Goal: Task Accomplishment & Management: Complete application form

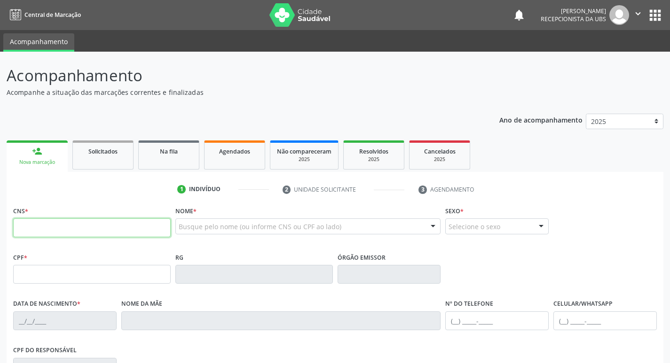
click at [136, 228] on input "text" at bounding box center [91, 228] width 157 height 19
click at [67, 231] on input "text" at bounding box center [91, 228] width 157 height 19
paste input "708 9067 6454 4818"
type input "708 9067 6454 4818"
type input "016.547.455-61"
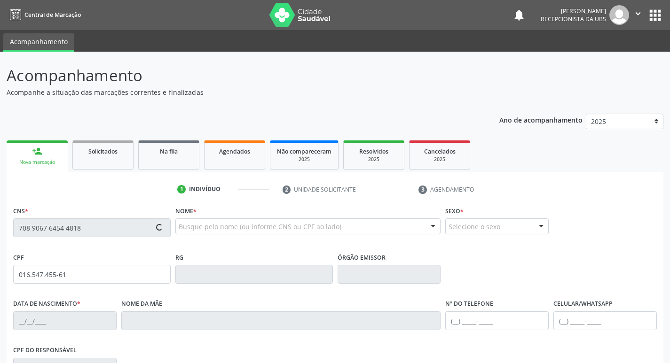
type input "[DATE]"
type input "[PERSON_NAME]"
type input "[PHONE_NUMBER]"
type input "364"
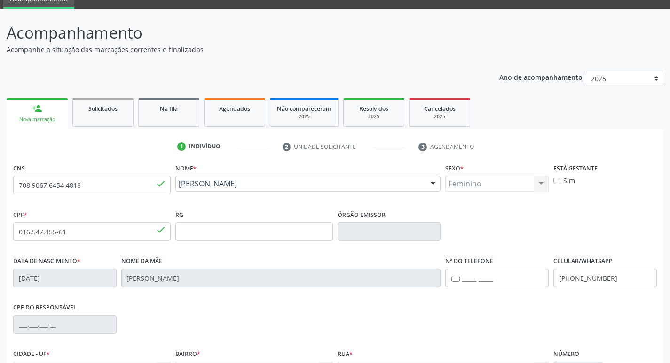
scroll to position [146, 0]
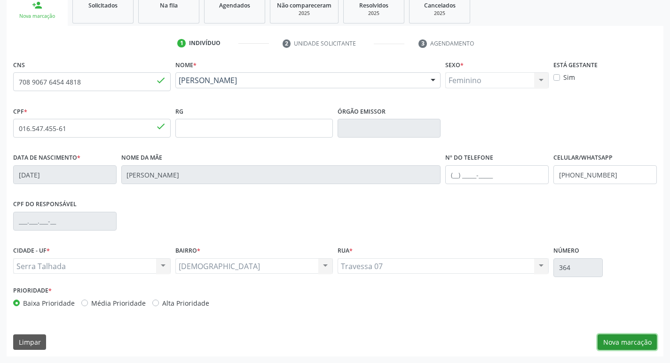
click at [640, 345] on button "Nova marcação" at bounding box center [627, 343] width 59 height 16
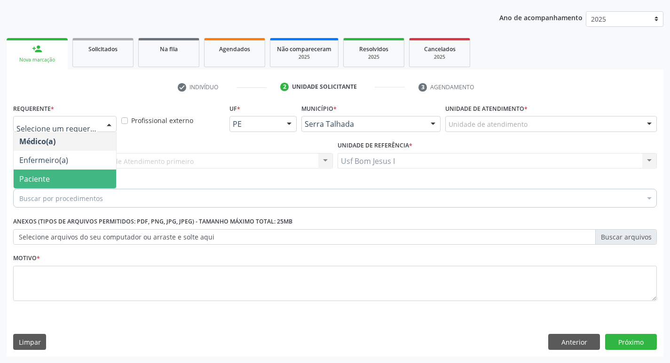
click at [58, 173] on span "Paciente" at bounding box center [65, 179] width 102 height 19
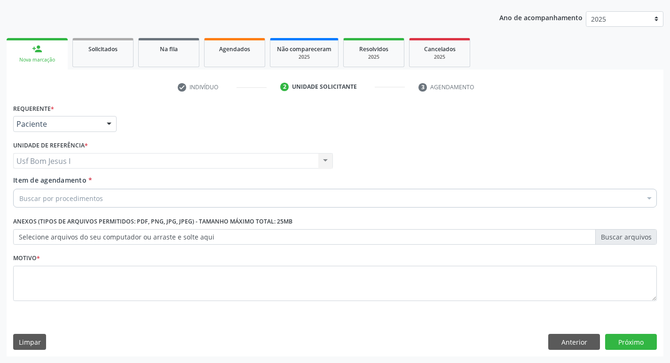
click at [135, 197] on div "Buscar por procedimentos" at bounding box center [335, 198] width 644 height 19
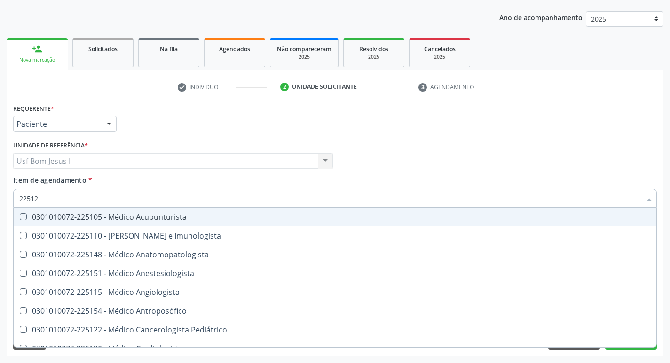
type input "225120"
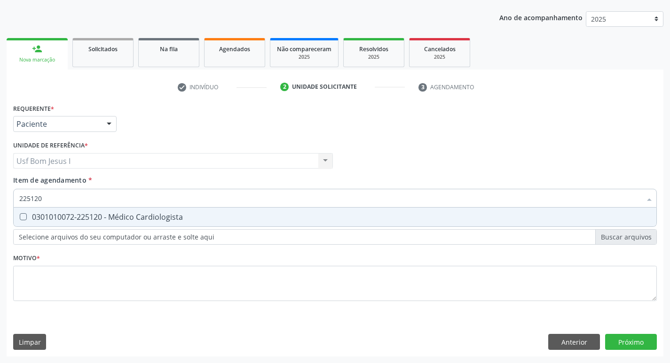
click at [134, 214] on div "0301010072-225120 - Médico Cardiologista" at bounding box center [334, 217] width 631 height 8
checkbox Cardiologista "true"
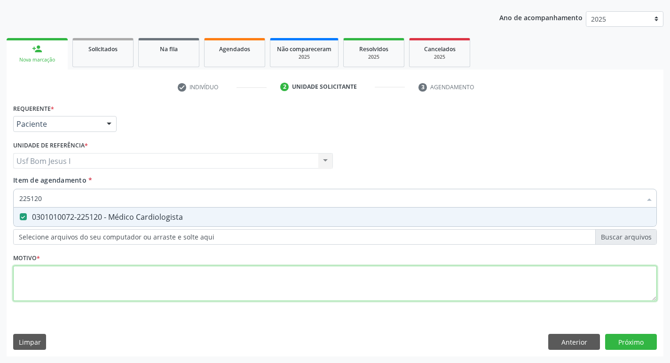
click at [136, 279] on div "Requerente * Paciente Médico(a) Enfermeiro(a) Paciente Nenhum resultado encontr…" at bounding box center [335, 208] width 644 height 213
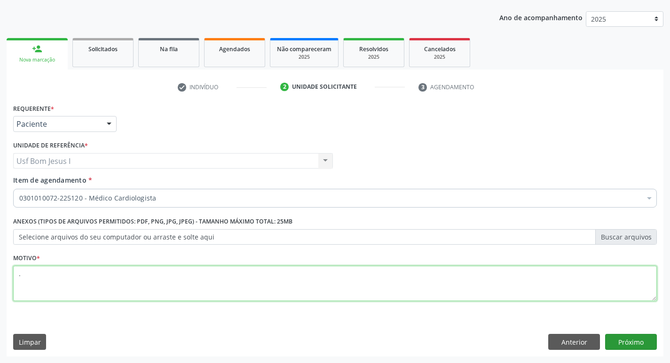
type textarea "."
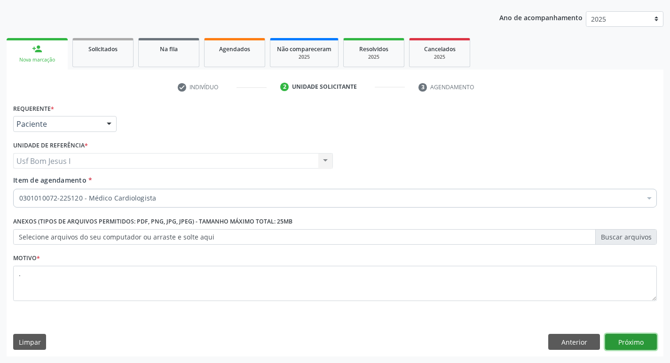
click at [641, 337] on button "Próximo" at bounding box center [631, 342] width 52 height 16
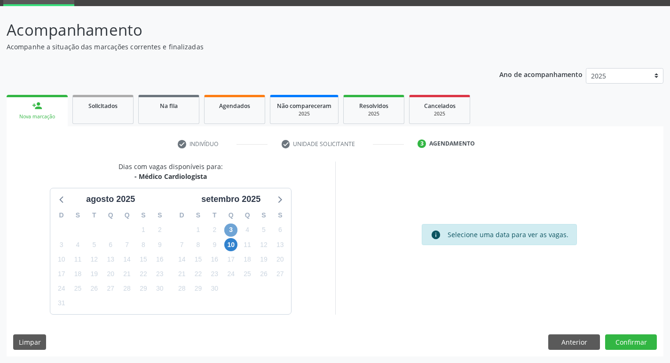
click at [227, 228] on span "3" at bounding box center [230, 230] width 13 height 13
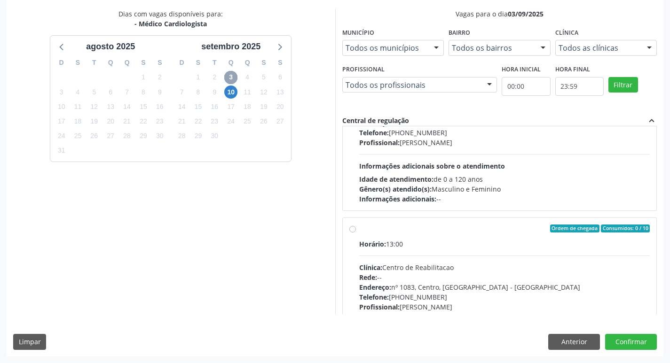
scroll to position [0, 0]
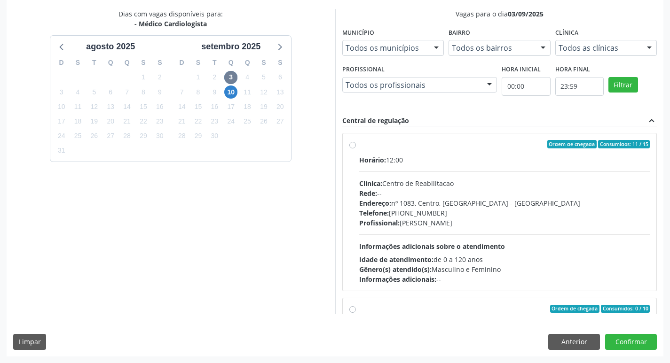
click at [489, 217] on div "Telefone: [PHONE_NUMBER]" at bounding box center [504, 213] width 291 height 10
click at [356, 149] on input "Ordem de chegada Consumidos: 11 / 15 Horário: 12:00 Clínica: Centro de Reabilit…" at bounding box center [352, 144] width 7 height 8
radio input "true"
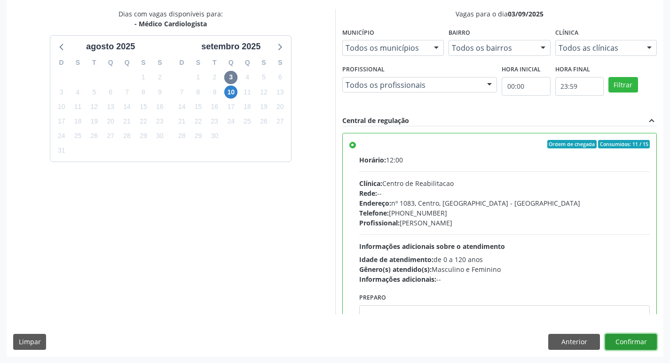
click at [638, 346] on button "Confirmar" at bounding box center [631, 342] width 52 height 16
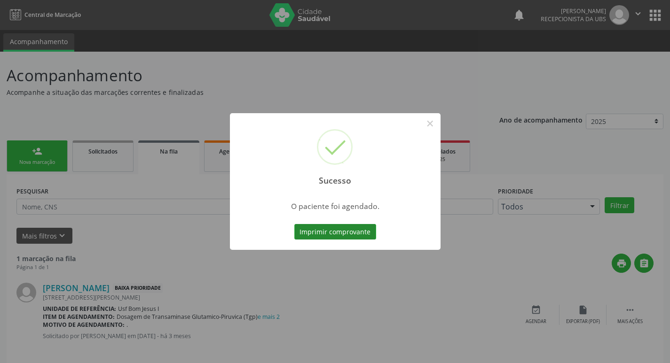
click at [338, 230] on button "Imprimir comprovante" at bounding box center [335, 232] width 82 height 16
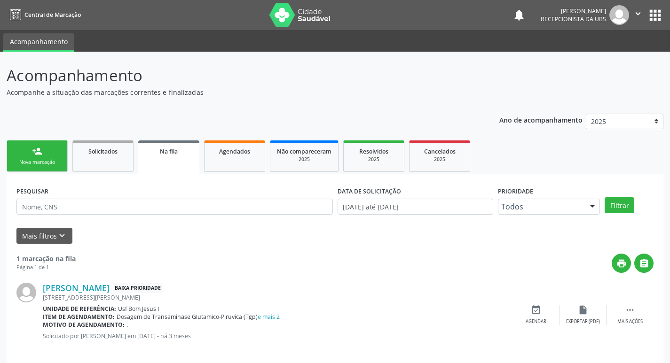
click at [39, 163] on div "Nova marcação" at bounding box center [37, 162] width 47 height 7
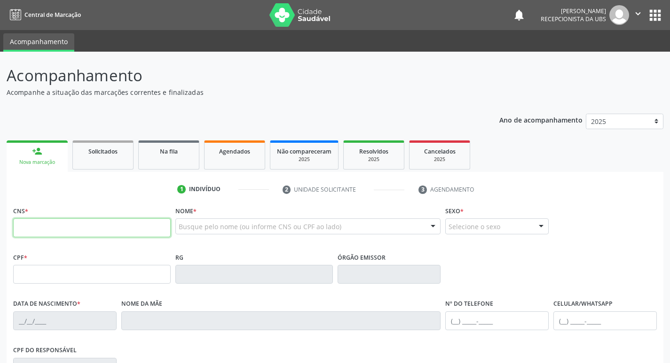
click at [96, 234] on input "text" at bounding box center [91, 228] width 157 height 19
click at [99, 222] on input "text" at bounding box center [91, 228] width 157 height 19
click at [105, 229] on input "text" at bounding box center [91, 228] width 157 height 19
type input "708 6005 7209 2282"
type input "[DATE]"
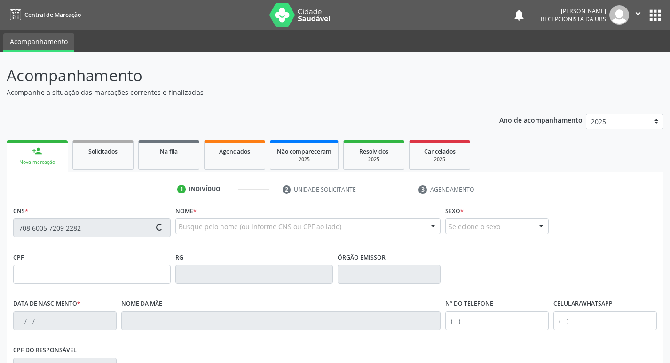
type input "[PERSON_NAME]"
type input "[PHONE_NUMBER]"
type input "693"
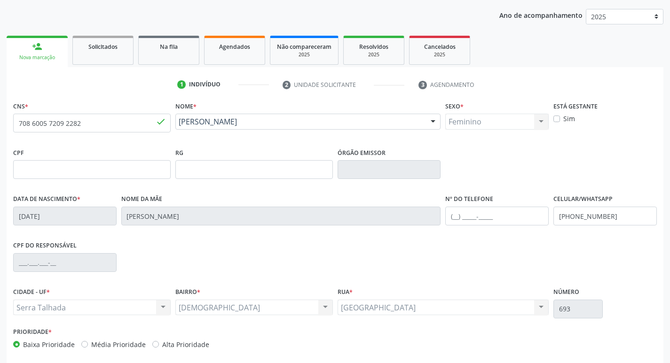
scroll to position [146, 0]
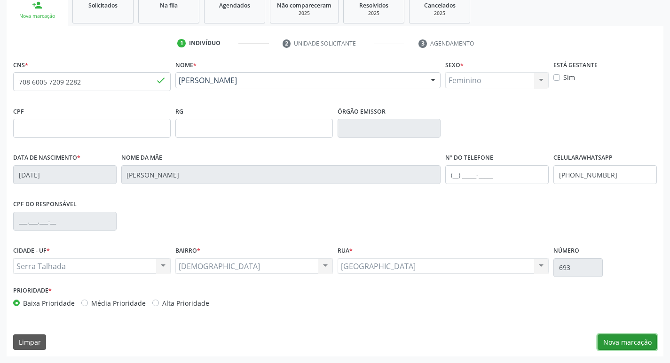
click at [636, 342] on button "Nova marcação" at bounding box center [627, 343] width 59 height 16
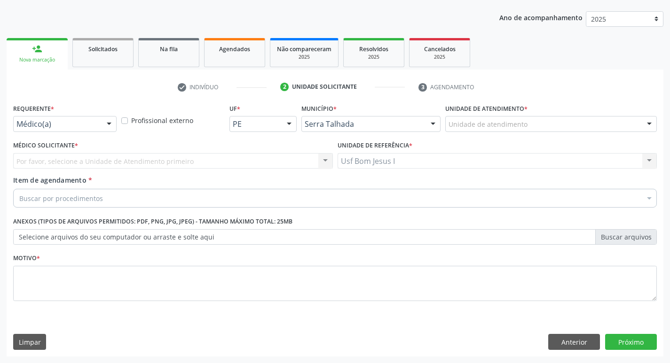
scroll to position [102, 0]
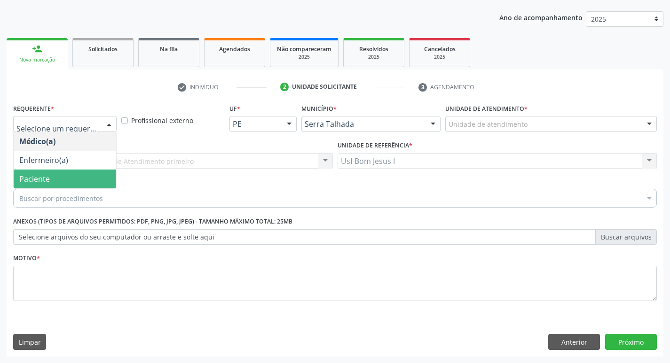
click at [76, 181] on span "Paciente" at bounding box center [65, 179] width 102 height 19
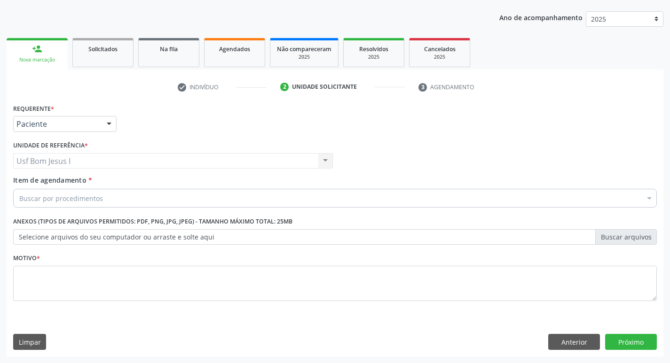
click at [113, 197] on div "Buscar por procedimentos" at bounding box center [335, 198] width 644 height 19
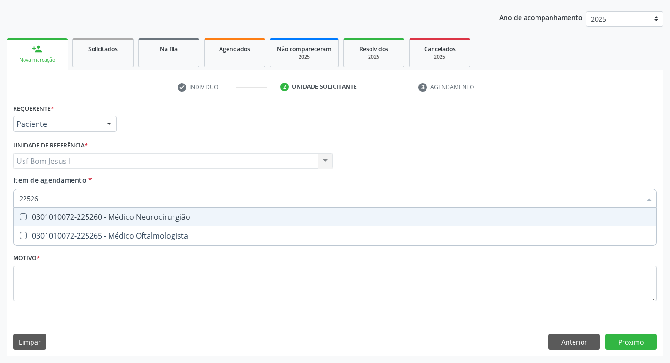
type input "225265"
click at [158, 222] on span "0301010072-225265 - Médico Oftalmologista" at bounding box center [335, 217] width 643 height 19
checkbox Oftalmologista "true"
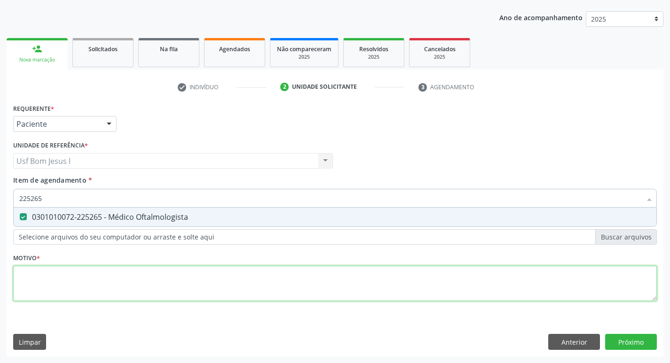
click at [185, 284] on div "Requerente * Paciente Médico(a) Enfermeiro(a) Paciente Nenhum resultado encontr…" at bounding box center [335, 208] width 644 height 213
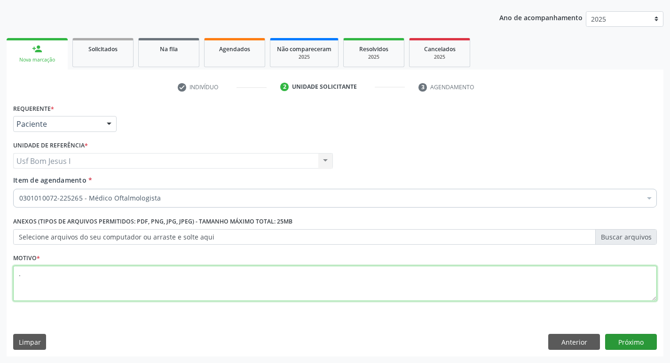
type textarea "."
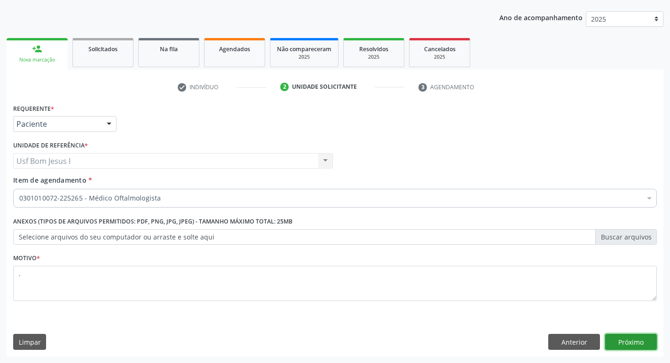
click at [631, 340] on button "Próximo" at bounding box center [631, 342] width 52 height 16
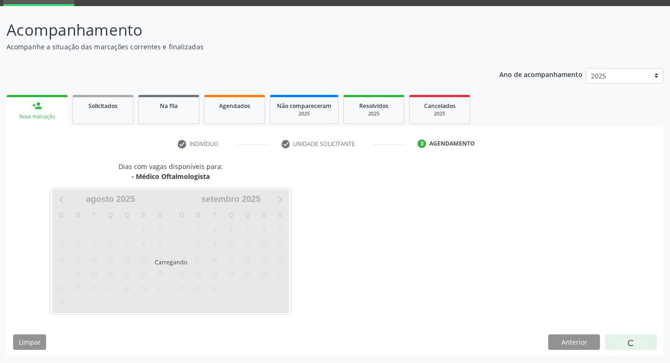
scroll to position [46, 0]
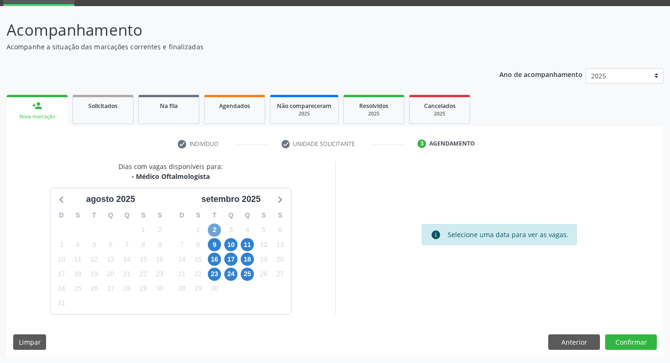
click at [210, 231] on span "2" at bounding box center [214, 230] width 13 height 13
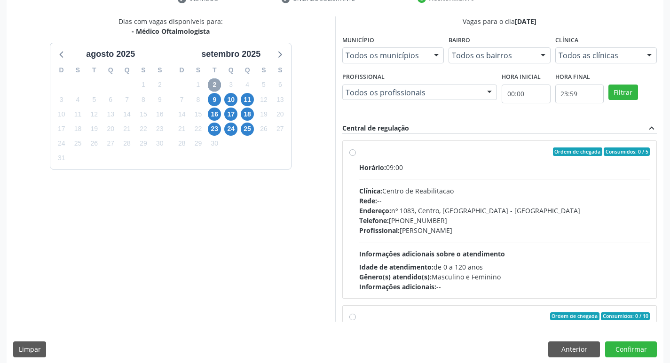
scroll to position [198, 0]
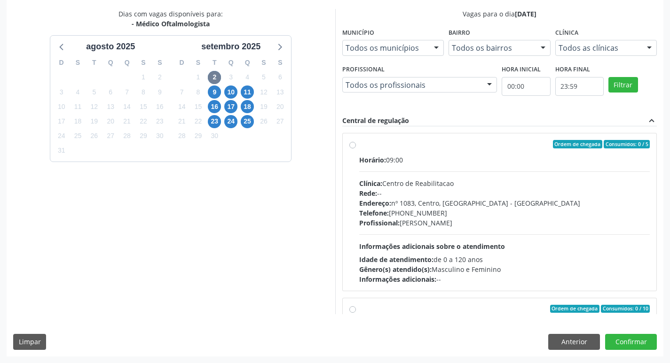
click at [474, 192] on div "Rede: --" at bounding box center [504, 194] width 291 height 10
click at [356, 149] on input "Ordem de chegada Consumidos: 0 / 5 Horário: 09:00 Clínica: Centro de Reabilitac…" at bounding box center [352, 144] width 7 height 8
radio input "true"
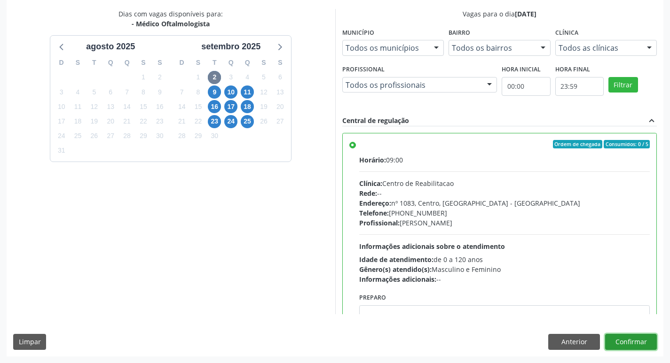
click at [640, 344] on button "Confirmar" at bounding box center [631, 342] width 52 height 16
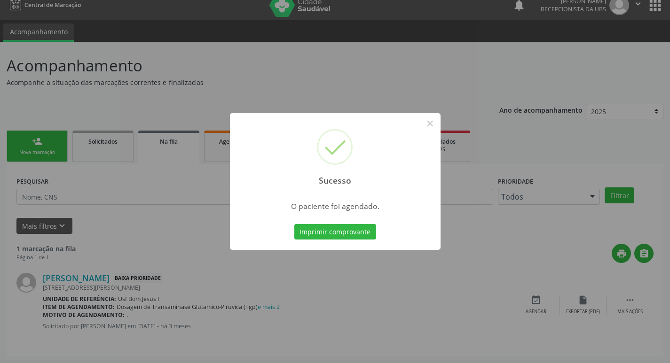
scroll to position [0, 0]
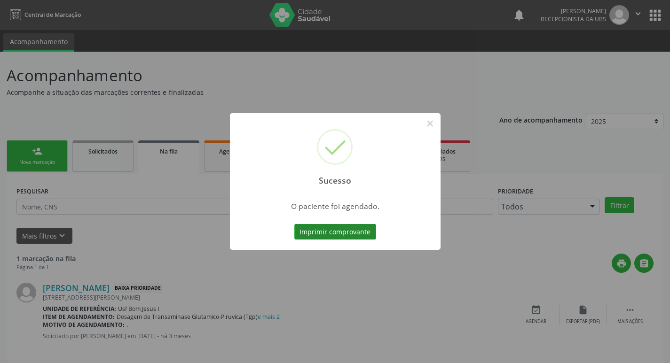
click at [332, 236] on button "Imprimir comprovante" at bounding box center [335, 232] width 82 height 16
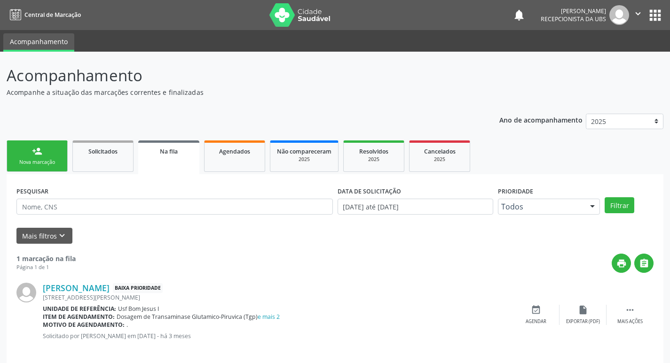
click at [33, 159] on div "Sucesso × O paciente foi agendado. Imprimir comprovante Cancel" at bounding box center [335, 181] width 670 height 363
click at [32, 160] on div "Nova marcação" at bounding box center [37, 162] width 47 height 7
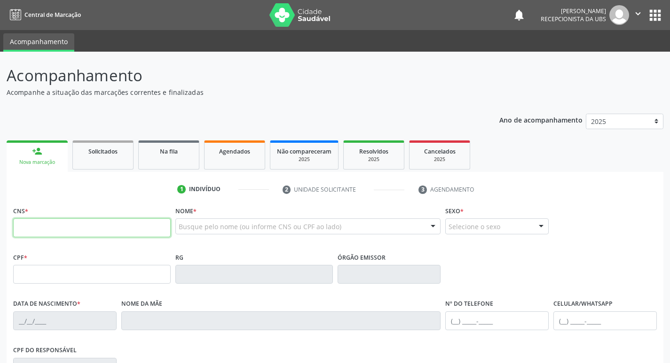
click at [119, 230] on input "text" at bounding box center [91, 228] width 157 height 19
type input "700 7009 2086 4471"
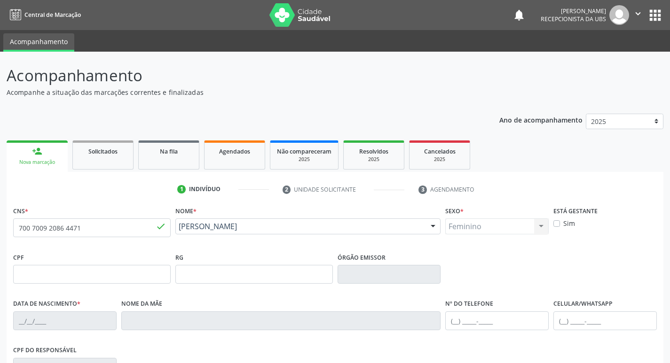
type input "[DATE]"
type input "[PERSON_NAME]"
type input "[PHONE_NUMBER]"
type input "824"
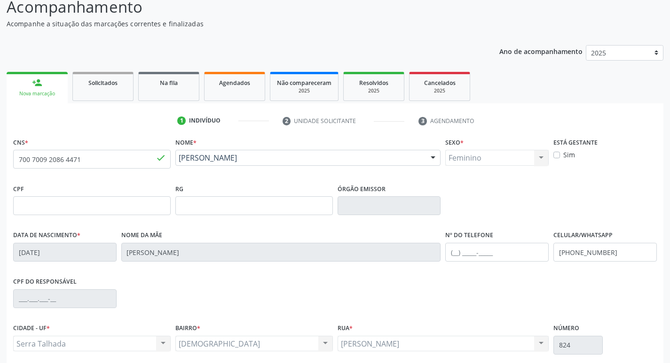
scroll to position [146, 0]
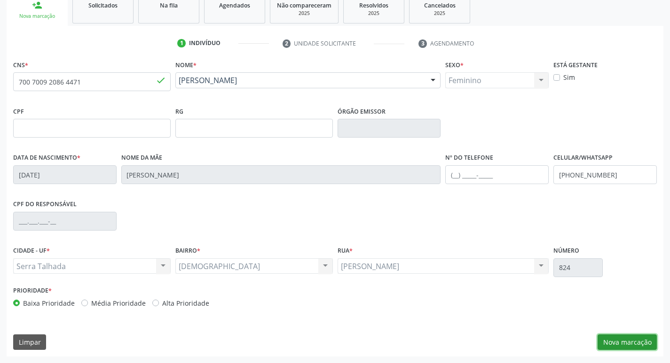
click at [622, 343] on button "Nova marcação" at bounding box center [627, 343] width 59 height 16
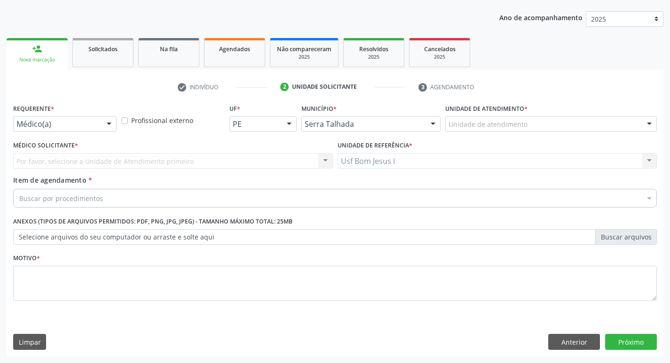
scroll to position [102, 0]
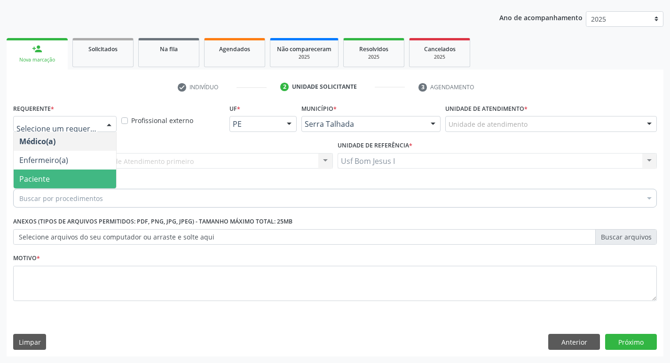
click at [50, 175] on span "Paciente" at bounding box center [65, 179] width 102 height 19
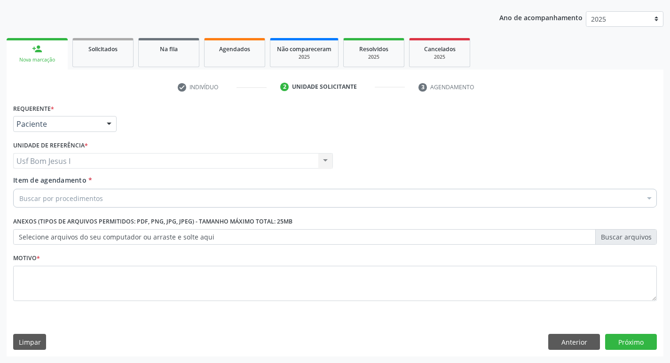
drag, startPoint x: 103, startPoint y: 198, endPoint x: 114, endPoint y: 186, distance: 16.3
click at [105, 197] on div "Buscar por procedimentos" at bounding box center [335, 198] width 644 height 19
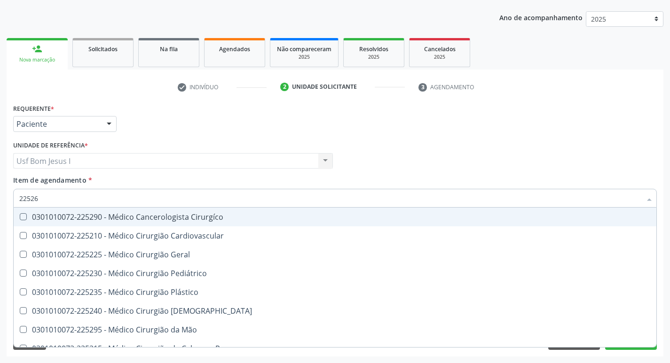
type input "225265"
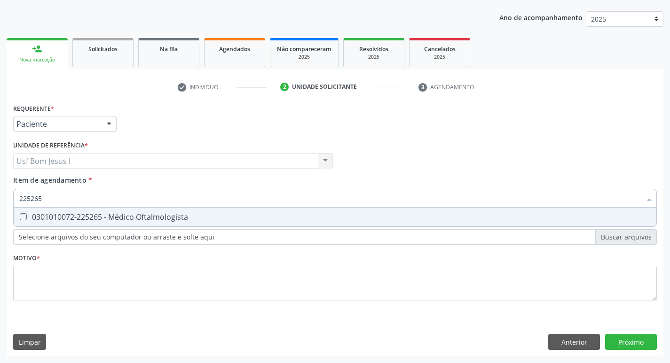
click at [106, 220] on div "0301010072-225265 - Médico Oftalmologista" at bounding box center [334, 217] width 631 height 8
checkbox Oftalmologista "true"
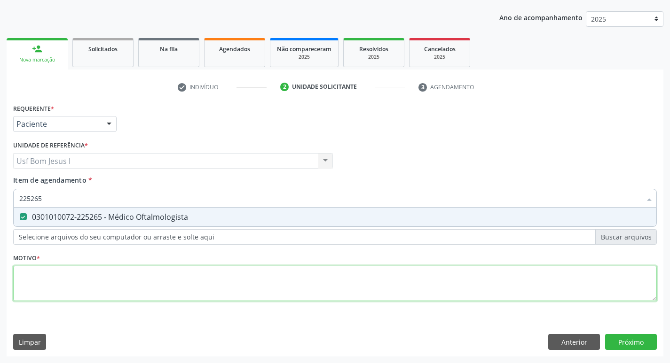
click at [94, 280] on div "Requerente * Paciente Médico(a) Enfermeiro(a) Paciente Nenhum resultado encontr…" at bounding box center [335, 208] width 644 height 213
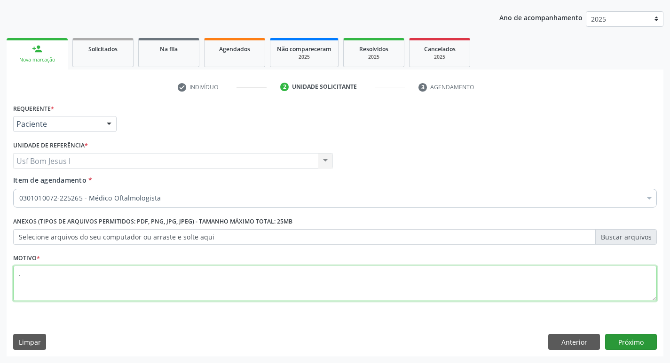
type textarea "."
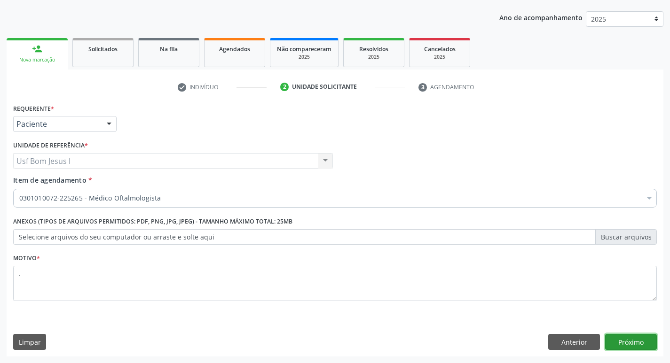
click at [634, 340] on button "Próximo" at bounding box center [631, 342] width 52 height 16
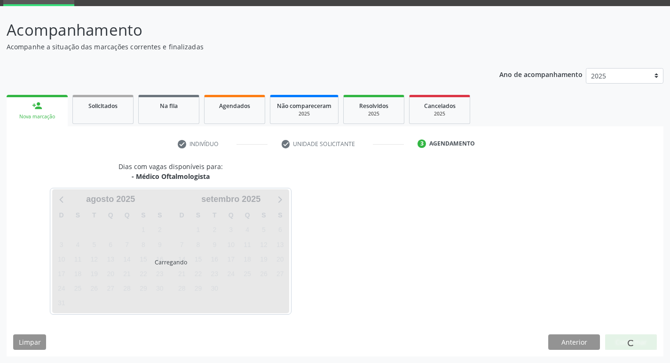
scroll to position [46, 0]
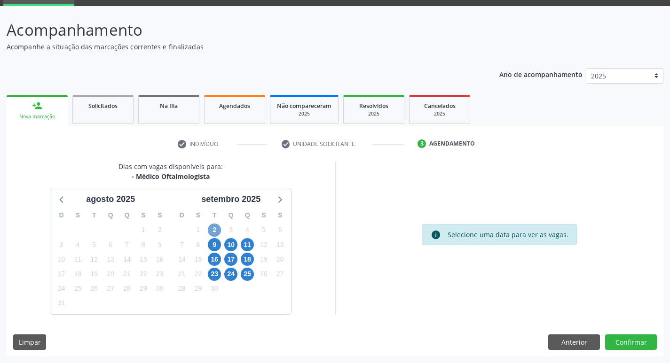
click at [217, 234] on span "2" at bounding box center [214, 230] width 13 height 13
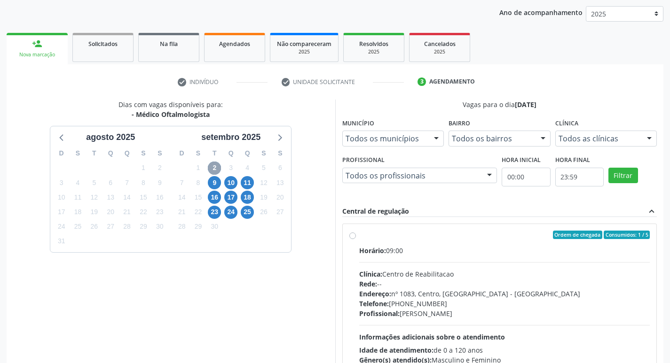
scroll to position [108, 0]
click at [497, 276] on div "Clínica: Centro de Reabilitacao" at bounding box center [504, 274] width 291 height 10
click at [356, 239] on input "Ordem de chegada Consumidos: 1 / 5 Horário: 09:00 Clínica: Centro de Reabilitac…" at bounding box center [352, 234] width 7 height 8
radio input "true"
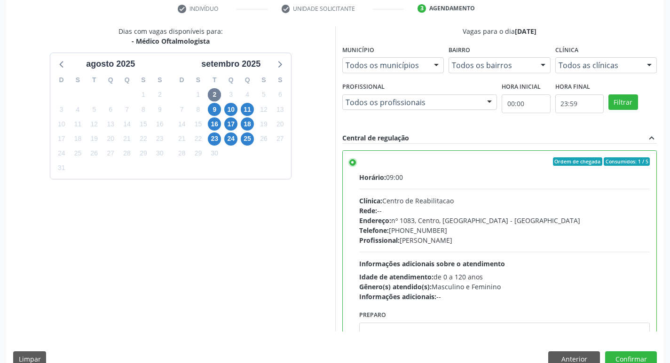
scroll to position [198, 0]
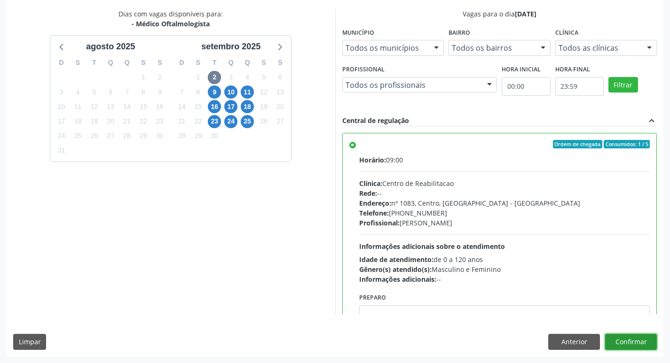
click at [636, 341] on button "Confirmar" at bounding box center [631, 342] width 52 height 16
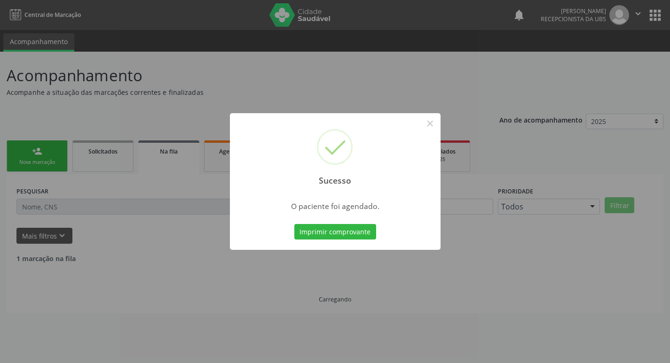
scroll to position [0, 0]
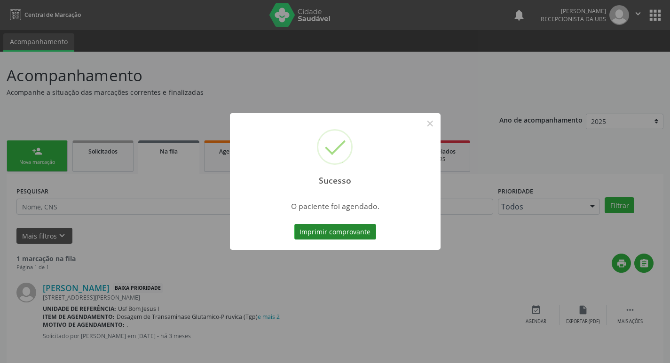
click at [336, 232] on button "Imprimir comprovante" at bounding box center [335, 232] width 82 height 16
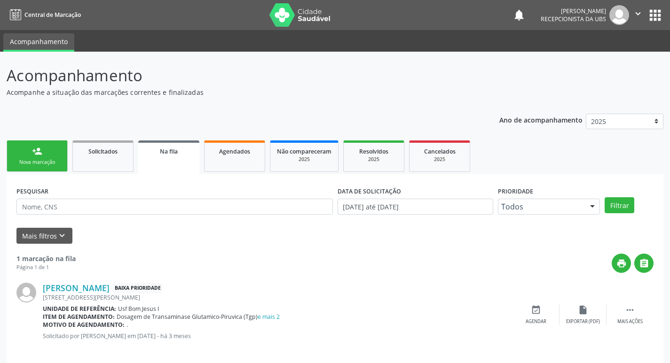
click at [49, 165] on div "Nova marcação" at bounding box center [37, 162] width 47 height 7
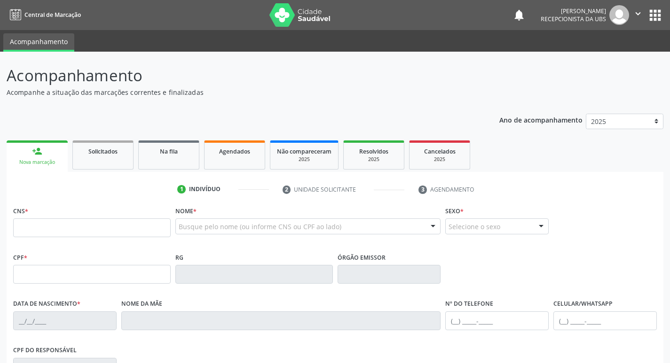
click at [44, 159] on div "Nova marcação" at bounding box center [37, 162] width 48 height 7
click at [71, 227] on input "text" at bounding box center [91, 228] width 157 height 19
click at [71, 220] on input "text" at bounding box center [91, 228] width 157 height 19
type input "9"
click at [22, 230] on input "text" at bounding box center [91, 228] width 157 height 19
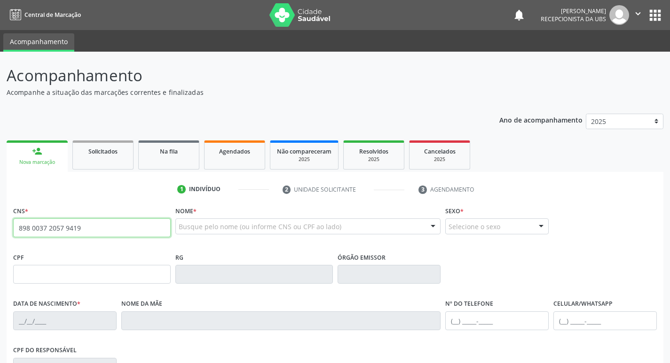
type input "898 0037 2057 9419"
type input "156.209.494-78"
type input "[DATE]"
type input "[PERSON_NAME]"
type input "[PHONE_NUMBER]"
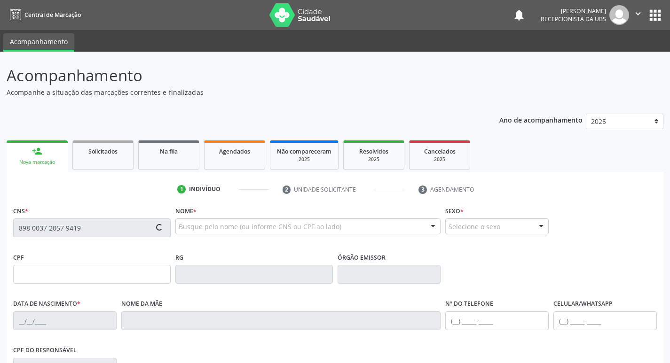
type input "374.853.728-07"
type input "333"
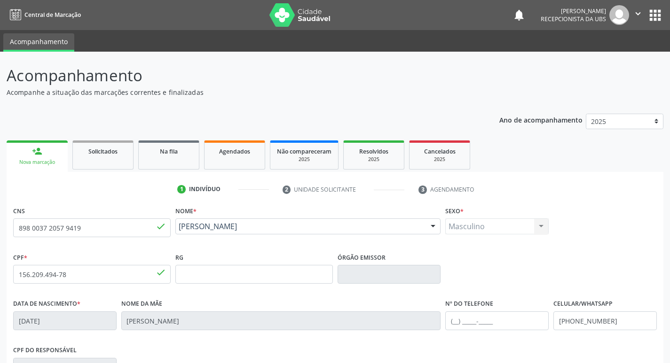
scroll to position [146, 0]
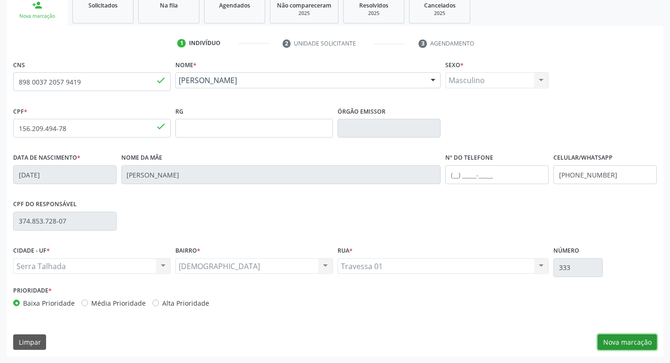
click at [640, 344] on button "Nova marcação" at bounding box center [627, 343] width 59 height 16
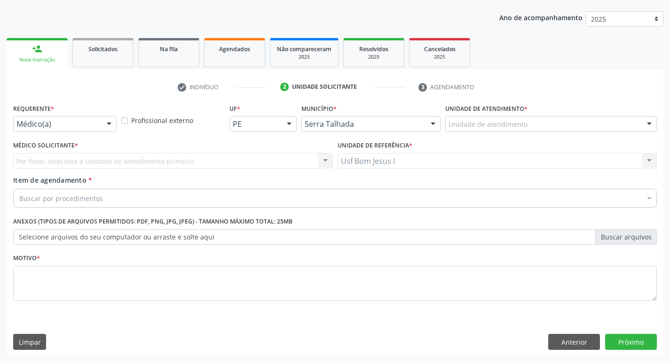
scroll to position [102, 0]
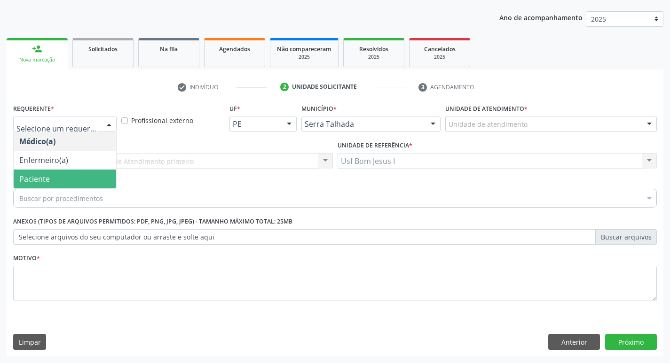
click at [47, 184] on span "Paciente" at bounding box center [34, 179] width 31 height 10
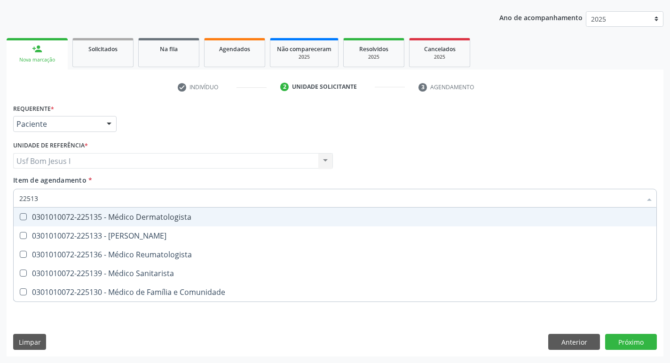
type input "225135"
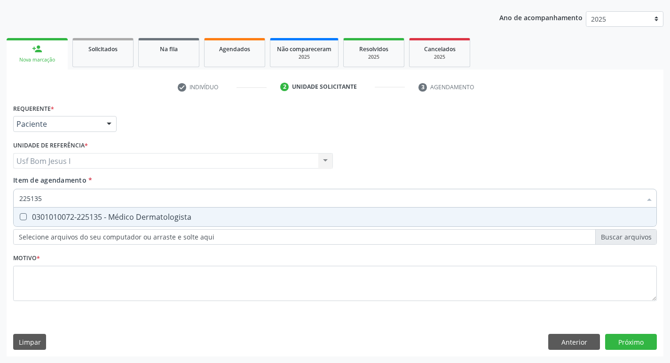
click at [110, 222] on span "0301010072-225135 - Médico Dermatologista" at bounding box center [335, 217] width 643 height 19
checkbox Dermatologista "true"
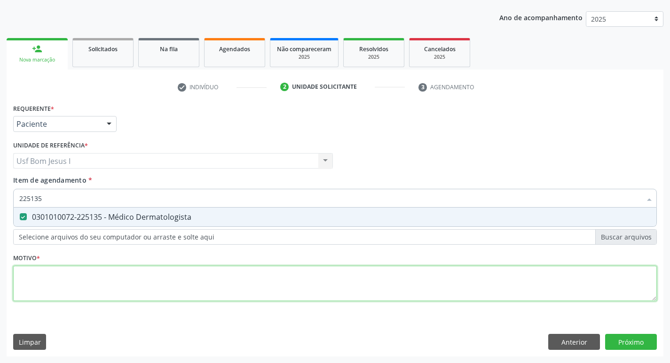
click at [148, 281] on div "Requerente * Paciente Médico(a) Enfermeiro(a) Paciente Nenhum resultado encontr…" at bounding box center [335, 208] width 644 height 213
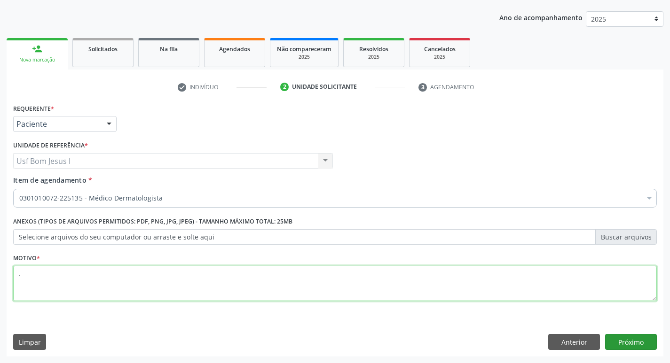
type textarea "."
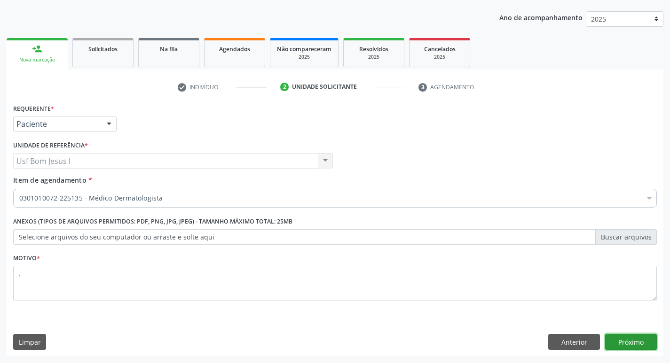
click at [637, 339] on button "Próximo" at bounding box center [631, 342] width 52 height 16
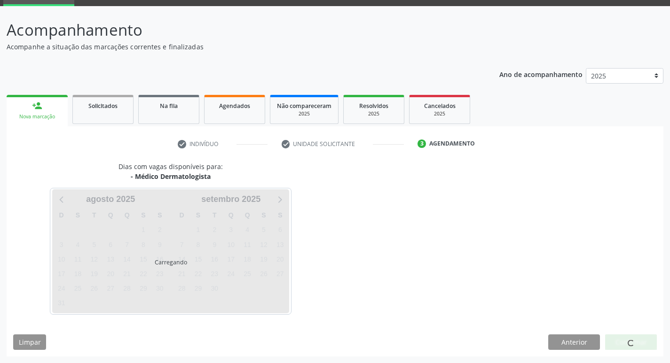
scroll to position [46, 0]
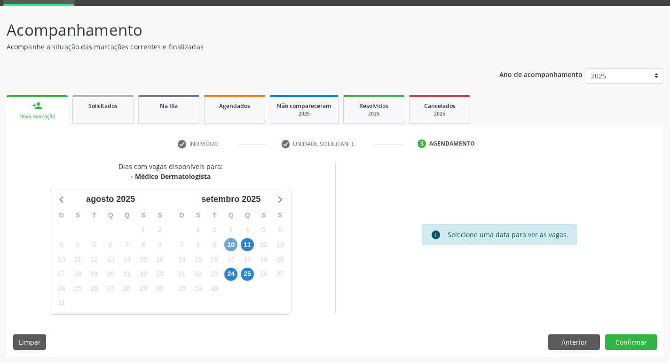
click at [231, 247] on span "10" at bounding box center [230, 244] width 13 height 13
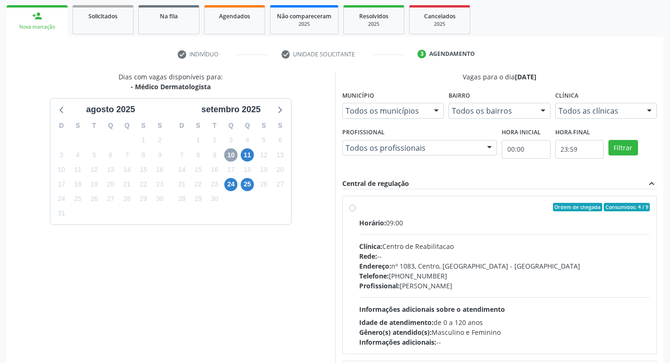
scroll to position [140, 0]
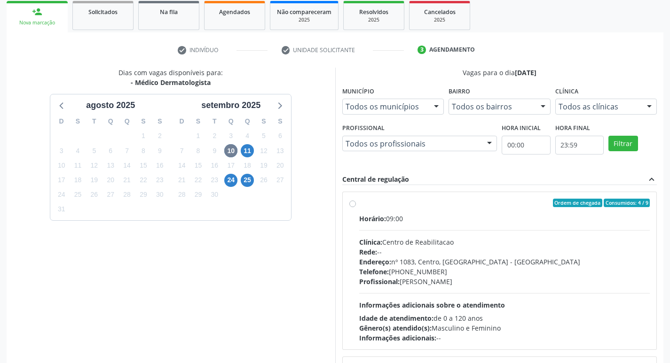
click at [461, 252] on div "Rede: --" at bounding box center [504, 252] width 291 height 10
click at [356, 207] on input "Ordem de chegada Consumidos: 4 / 9 Horário: 09:00 Clínica: Centro de Reabilitac…" at bounding box center [352, 203] width 7 height 8
radio input "true"
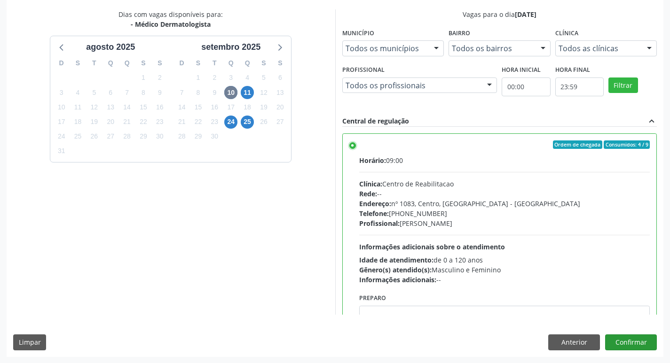
scroll to position [198, 0]
click at [637, 341] on button "Confirmar" at bounding box center [631, 342] width 52 height 16
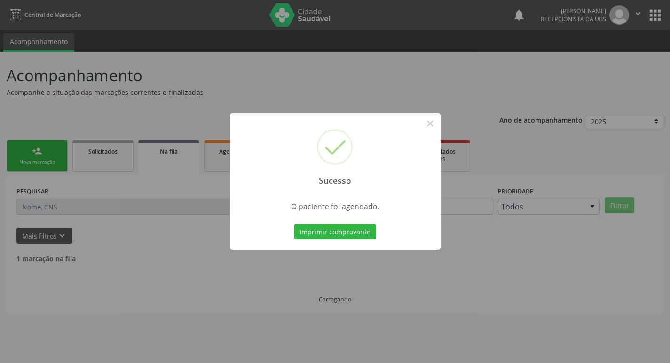
scroll to position [0, 0]
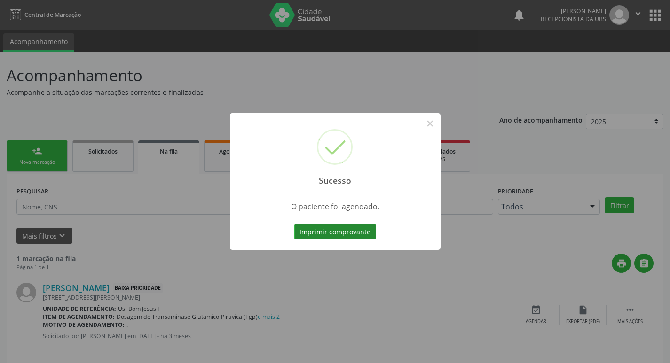
click at [328, 233] on button "Imprimir comprovante" at bounding box center [335, 232] width 82 height 16
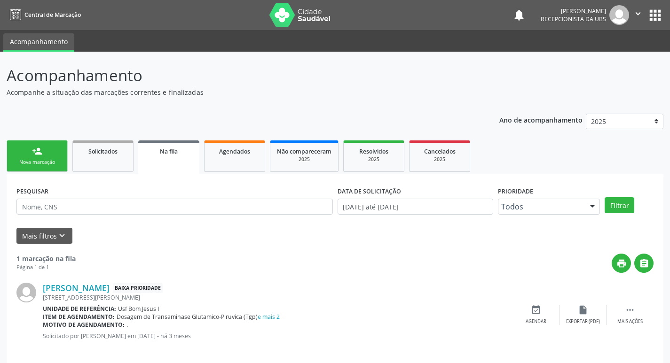
click at [39, 160] on div "Nova marcação" at bounding box center [37, 162] width 47 height 7
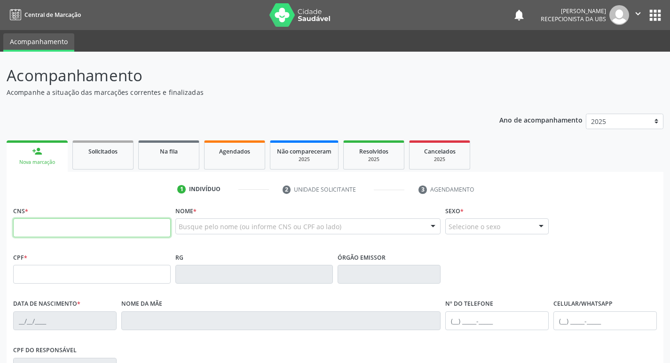
click at [126, 232] on input "text" at bounding box center [91, 228] width 157 height 19
type input "701 8052 2418 7279"
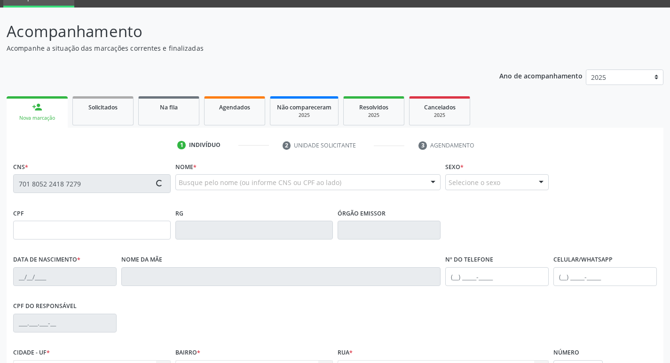
scroll to position [146, 0]
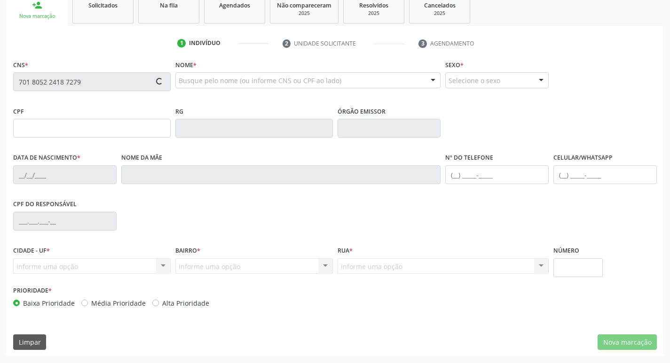
type input "[DATE]"
type input "[PERSON_NAME]"
type input "[PHONE_NUMBER]"
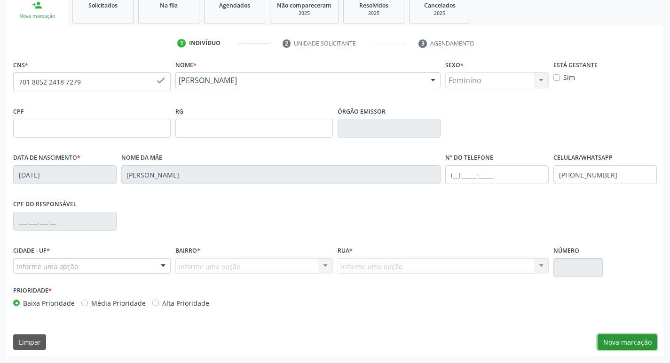
click at [625, 342] on button "Nova marcação" at bounding box center [627, 343] width 59 height 16
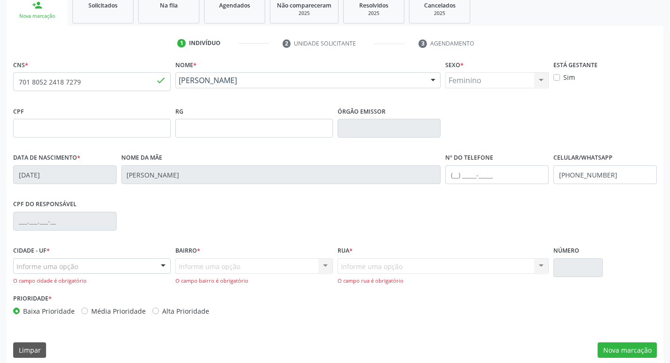
click at [90, 268] on div "Informe uma opção" at bounding box center [91, 267] width 157 height 16
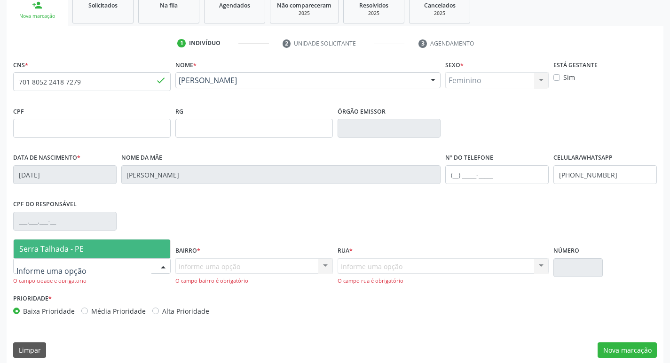
click at [97, 248] on span "Serra Talhada - PE" at bounding box center [92, 249] width 157 height 19
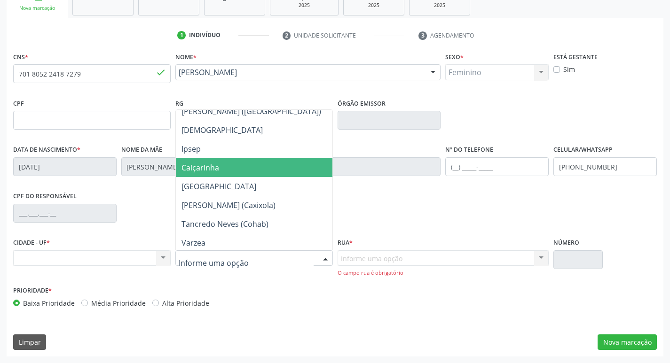
scroll to position [282, 0]
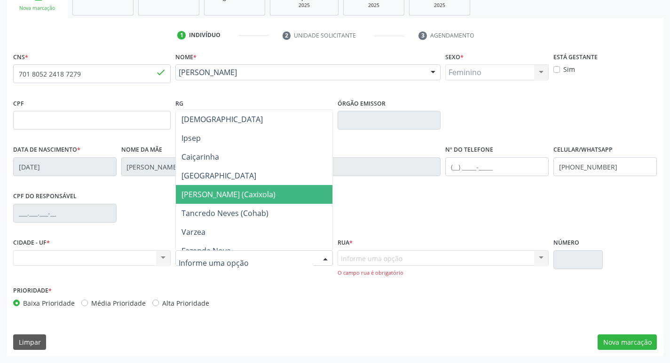
click at [209, 197] on span "[PERSON_NAME] (Caxixola)" at bounding box center [228, 194] width 94 height 10
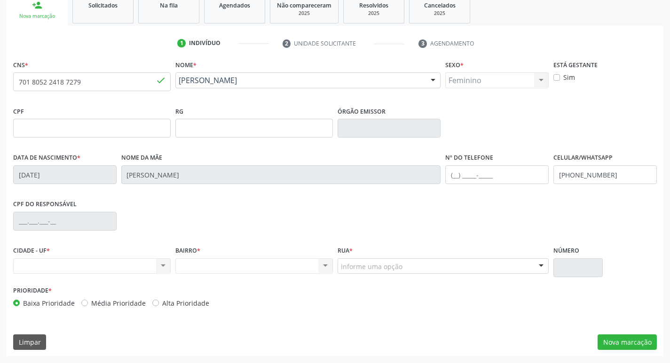
scroll to position [146, 0]
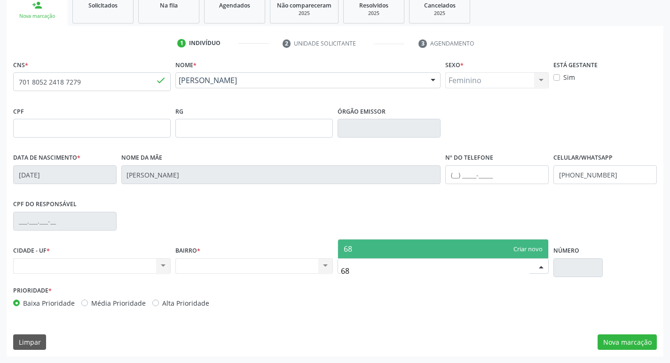
type input "689"
click at [366, 249] on span "689" at bounding box center [443, 249] width 211 height 19
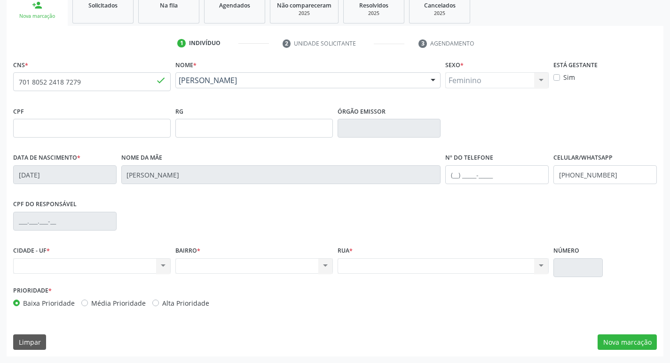
click at [443, 273] on div "Nenhum resultado encontrado para: " " Não há nenhuma opção para ser exibida." at bounding box center [444, 267] width 212 height 16
click at [447, 266] on div "Nenhum resultado encontrado para: " " Não há nenhuma opção para ser exibida." at bounding box center [444, 267] width 212 height 16
drag, startPoint x: 445, startPoint y: 263, endPoint x: 439, endPoint y: 272, distance: 10.7
click at [444, 263] on div "Nenhum resultado encontrado para: " " Não há nenhuma opção para ser exibida." at bounding box center [444, 267] width 212 height 16
click at [90, 134] on input "text" at bounding box center [91, 128] width 157 height 19
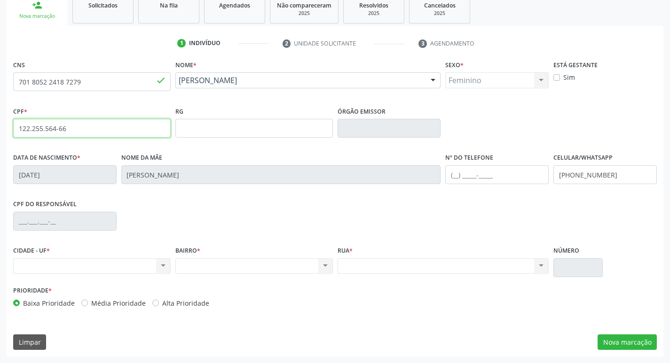
type input "122.255.564-66"
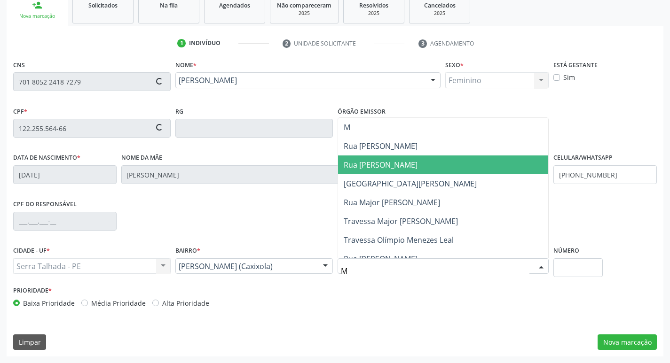
type input "MA"
type input "898 0037 2681 9683"
type input "[DATE]"
type input "[PHONE_NUMBER]"
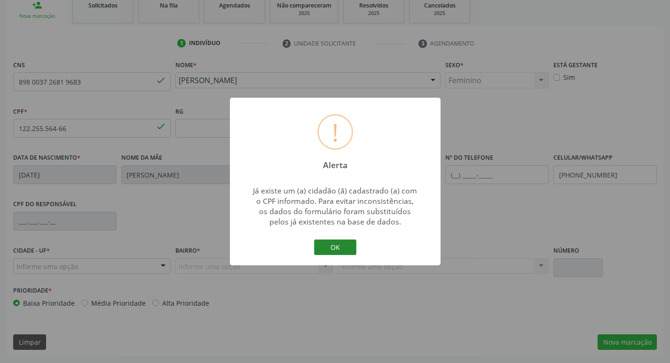
click at [331, 244] on button "OK" at bounding box center [335, 248] width 42 height 16
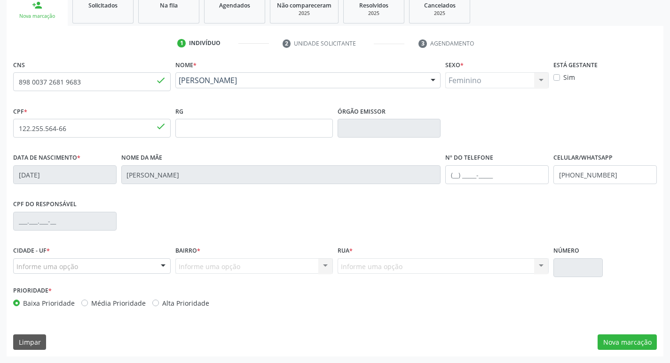
click at [117, 264] on div "Informe uma opção" at bounding box center [91, 267] width 157 height 16
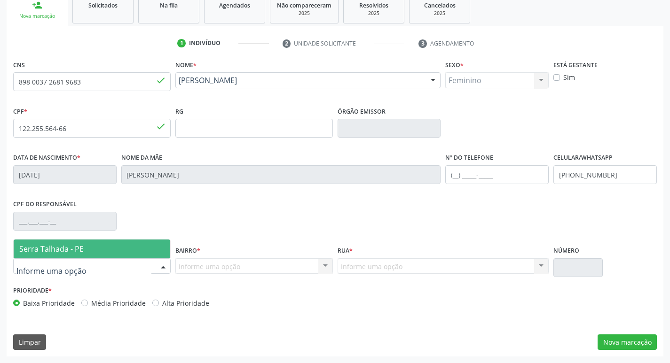
click at [116, 246] on span "Serra Talhada - PE" at bounding box center [92, 249] width 157 height 19
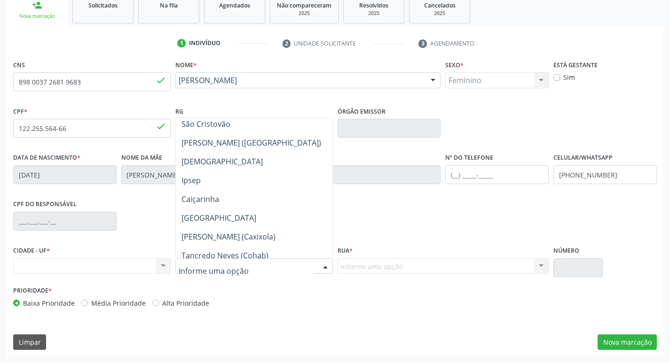
scroll to position [251, 0]
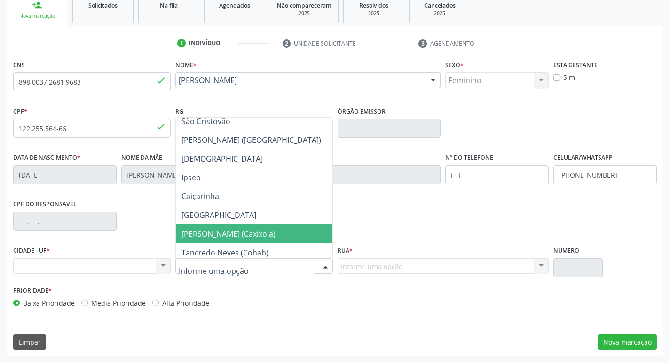
click at [289, 234] on span "[PERSON_NAME] (Caxixola)" at bounding box center [254, 234] width 157 height 19
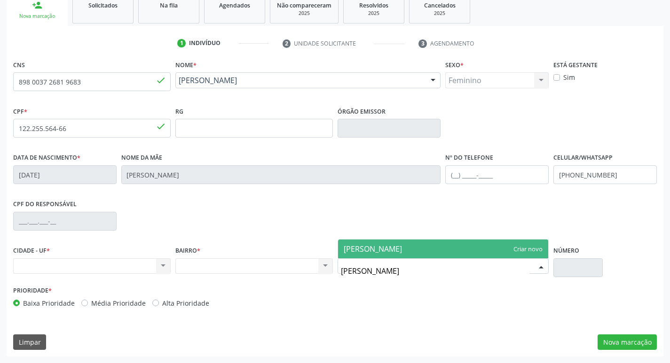
type input "[PERSON_NAME]"
click at [465, 251] on span "[PERSON_NAME]" at bounding box center [443, 249] width 211 height 19
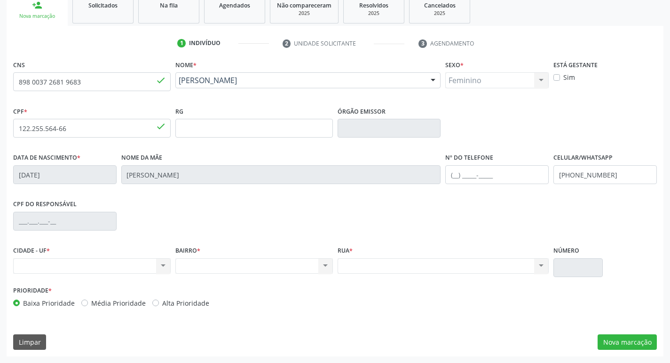
click at [460, 272] on div "Nenhum resultado encontrado para: " " Não há nenhuma opção para ser exibida." at bounding box center [444, 267] width 212 height 16
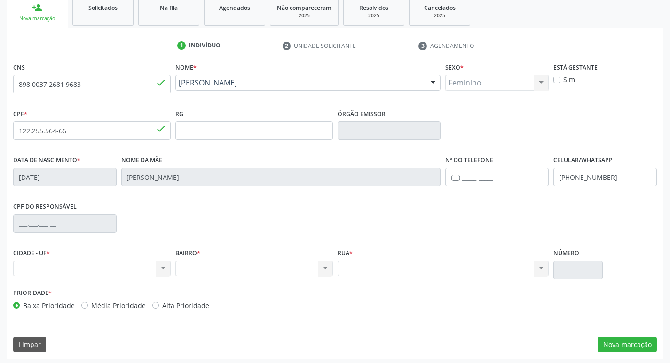
scroll to position [146, 0]
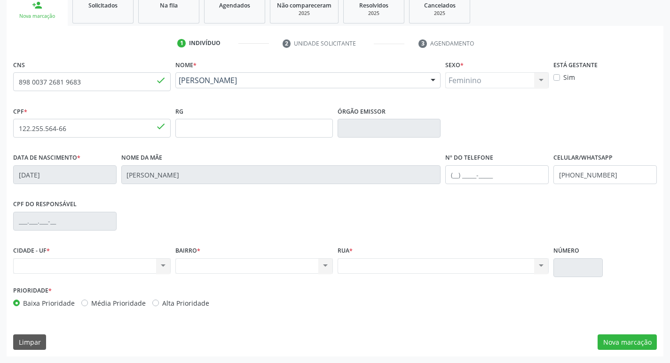
click at [322, 265] on div "Nenhum resultado encontrado para: " " Não há nenhuma opção para ser exibida." at bounding box center [253, 267] width 157 height 16
click at [79, 267] on div "Nenhum resultado encontrado para: " " Não há nenhuma opção para ser exibida." at bounding box center [91, 267] width 157 height 16
click at [47, 273] on div "Nenhum resultado encontrado para: " " Não há nenhuma opção para ser exibida." at bounding box center [91, 267] width 157 height 16
click at [58, 251] on div "CIDADE - UF * Nenhum resultado encontrado para: " " Não há nenhuma opção para s…" at bounding box center [91, 259] width 157 height 30
click at [65, 260] on div "Nenhum resultado encontrado para: " " Não há nenhuma opção para ser exibida." at bounding box center [91, 267] width 157 height 16
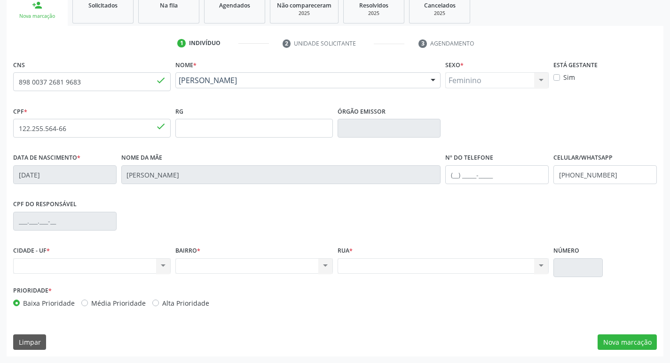
click at [65, 260] on div "Nenhum resultado encontrado para: " " Não há nenhuma opção para ser exibida." at bounding box center [91, 267] width 157 height 16
click at [65, 261] on div "Nenhum resultado encontrado para: " " Não há nenhuma opção para ser exibida." at bounding box center [91, 267] width 157 height 16
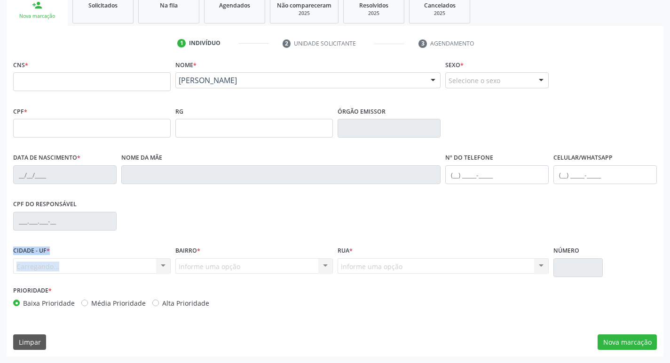
scroll to position [0, 0]
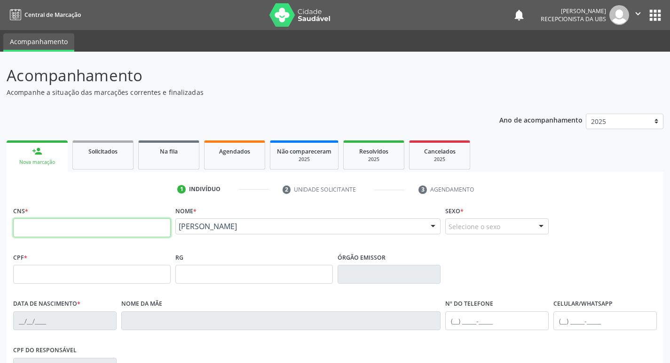
click at [78, 229] on input "text" at bounding box center [91, 228] width 157 height 19
type input "701 8052 2418 7279"
click at [608, 206] on div "CNS * 701 8052 2418 7279 done Nome * [PERSON_NAME] [PERSON_NAME] CNS: 898 0037 …" at bounding box center [335, 227] width 648 height 47
